Goal: Book appointment/travel/reservation

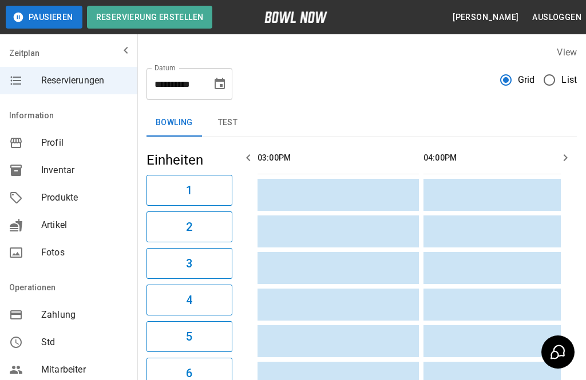
scroll to position [0, 866]
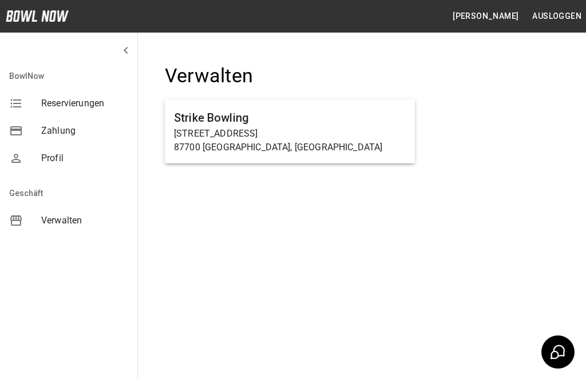
click at [284, 124] on h6 "Strike Bowling" at bounding box center [290, 118] width 232 height 18
click at [303, 128] on p "[STREET_ADDRESS]" at bounding box center [290, 134] width 232 height 14
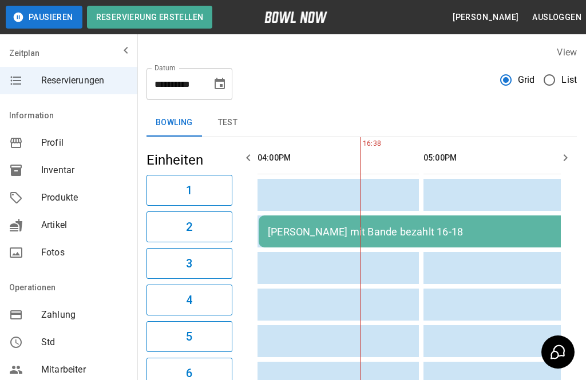
click at [223, 87] on icon "Choose date, selected date is 9. Okt. 2025" at bounding box center [220, 84] width 14 height 14
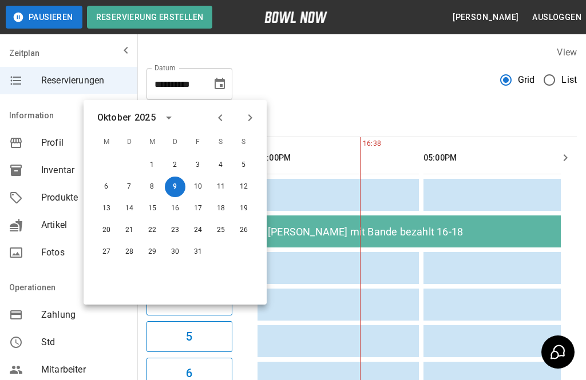
click at [254, 119] on icon "Next month" at bounding box center [250, 118] width 14 height 14
click at [176, 208] on button "13" at bounding box center [175, 209] width 21 height 21
type input "**********"
